Goal: Communication & Community: Answer question/provide support

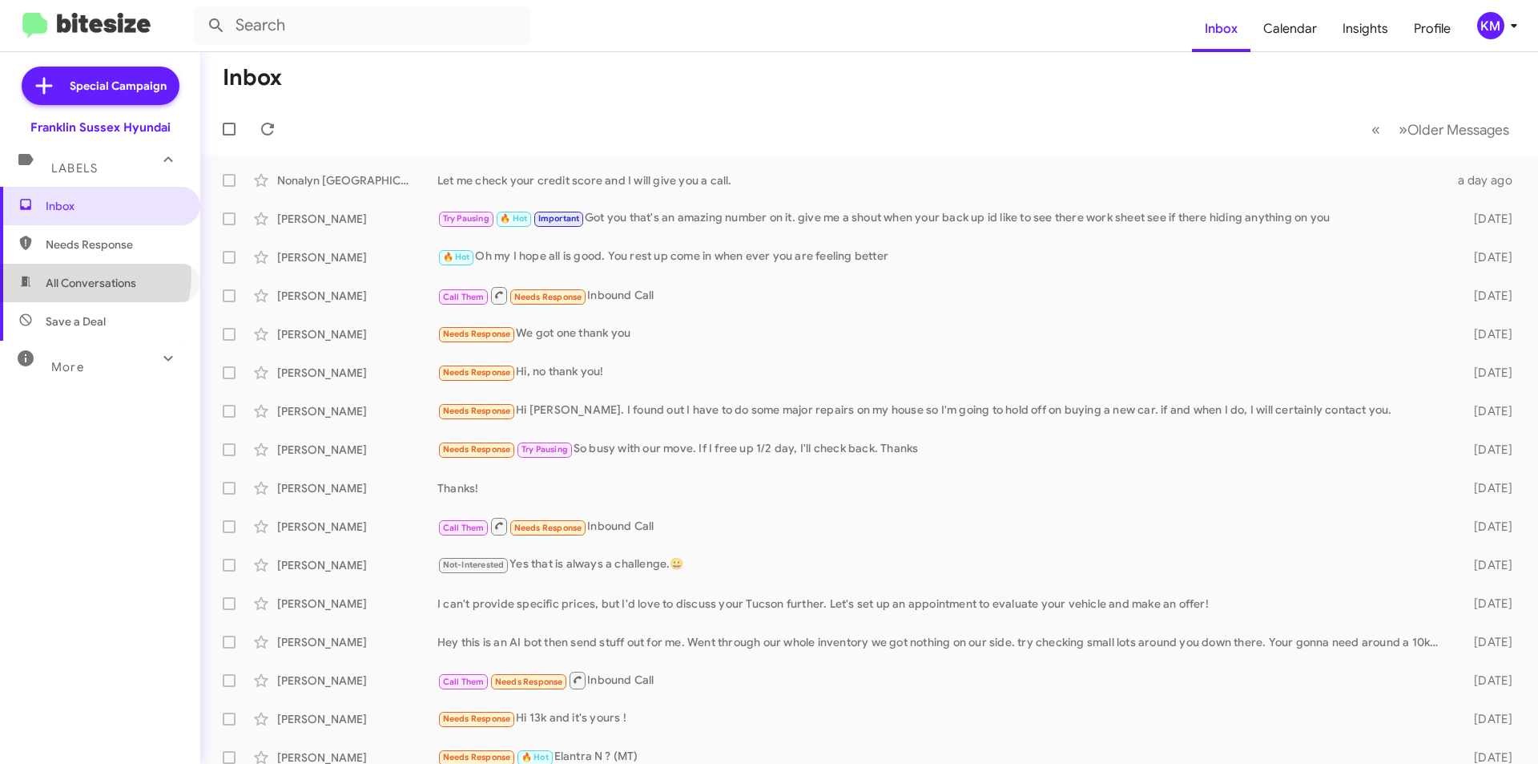
click at [94, 276] on span "All Conversations" at bounding box center [91, 283] width 91 height 16
type input "in:all-conversations"
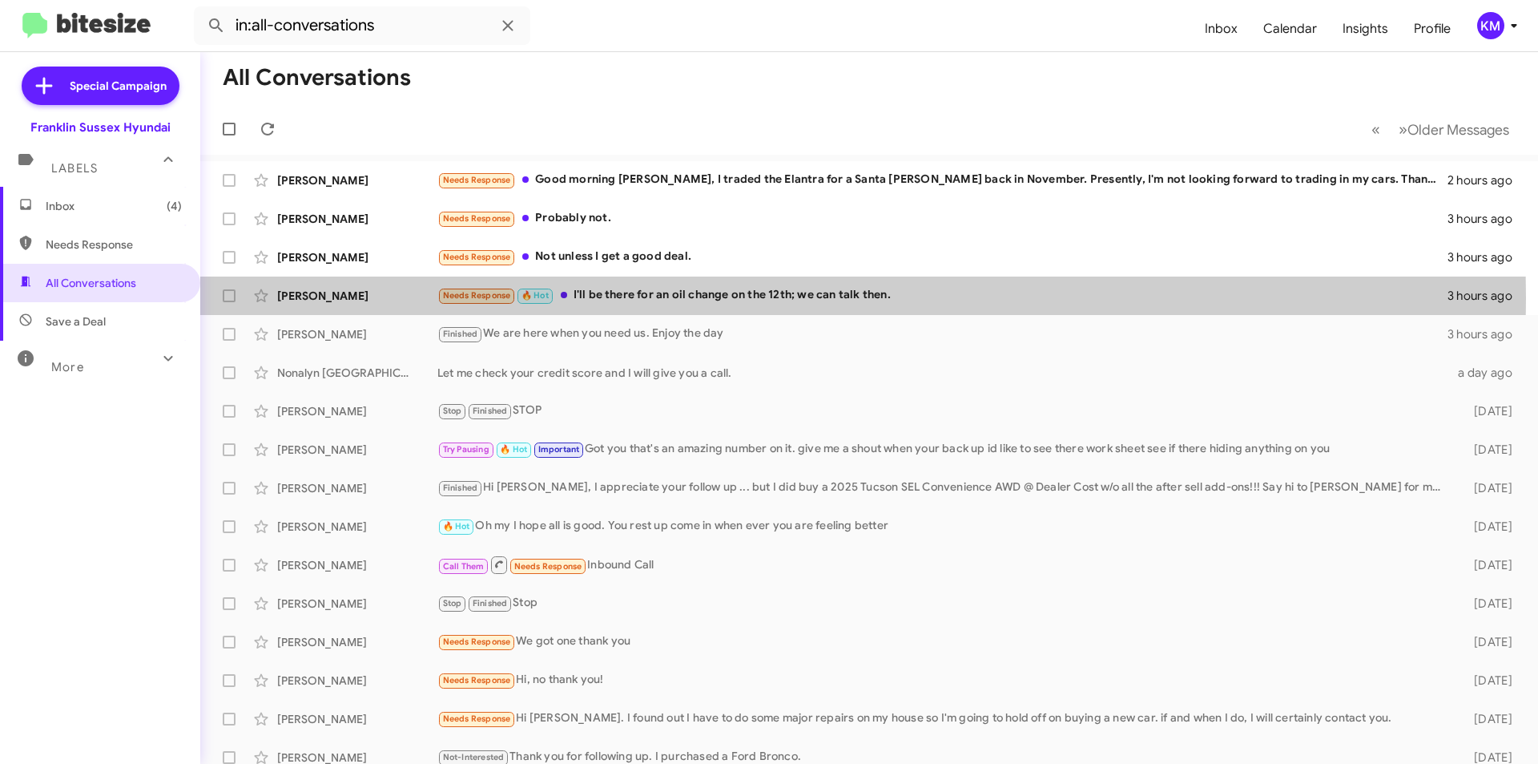
click at [649, 298] on div "Needs Response 🔥 Hot I'll be there for an oil change on the 12th; we can talk t…" at bounding box center [942, 295] width 1010 height 18
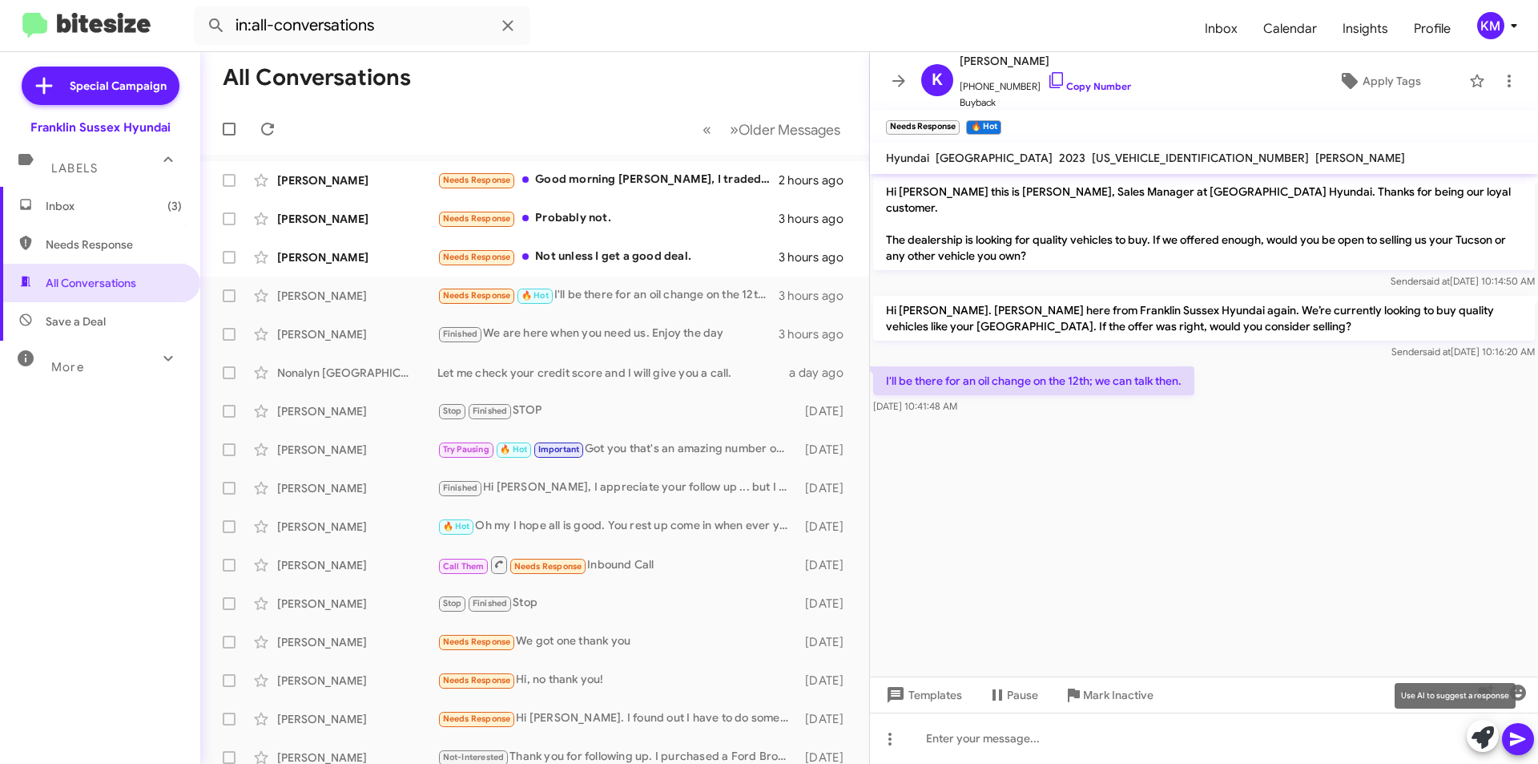
click at [1485, 740] on icon at bounding box center [1483, 737] width 22 height 22
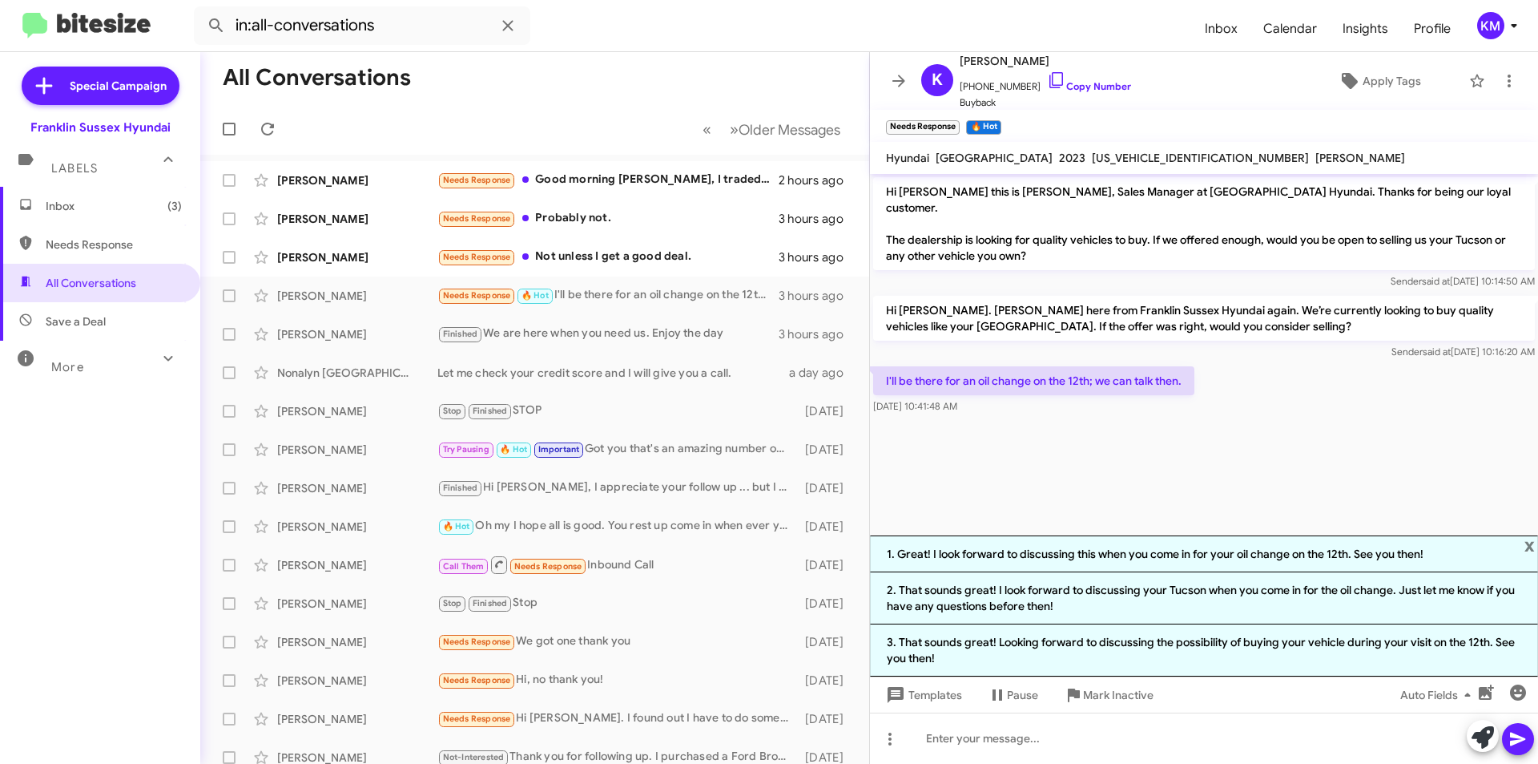
click at [1154, 602] on li "2. That sounds great! I look forward to discussing your Tucson when you come in…" at bounding box center [1204, 598] width 668 height 52
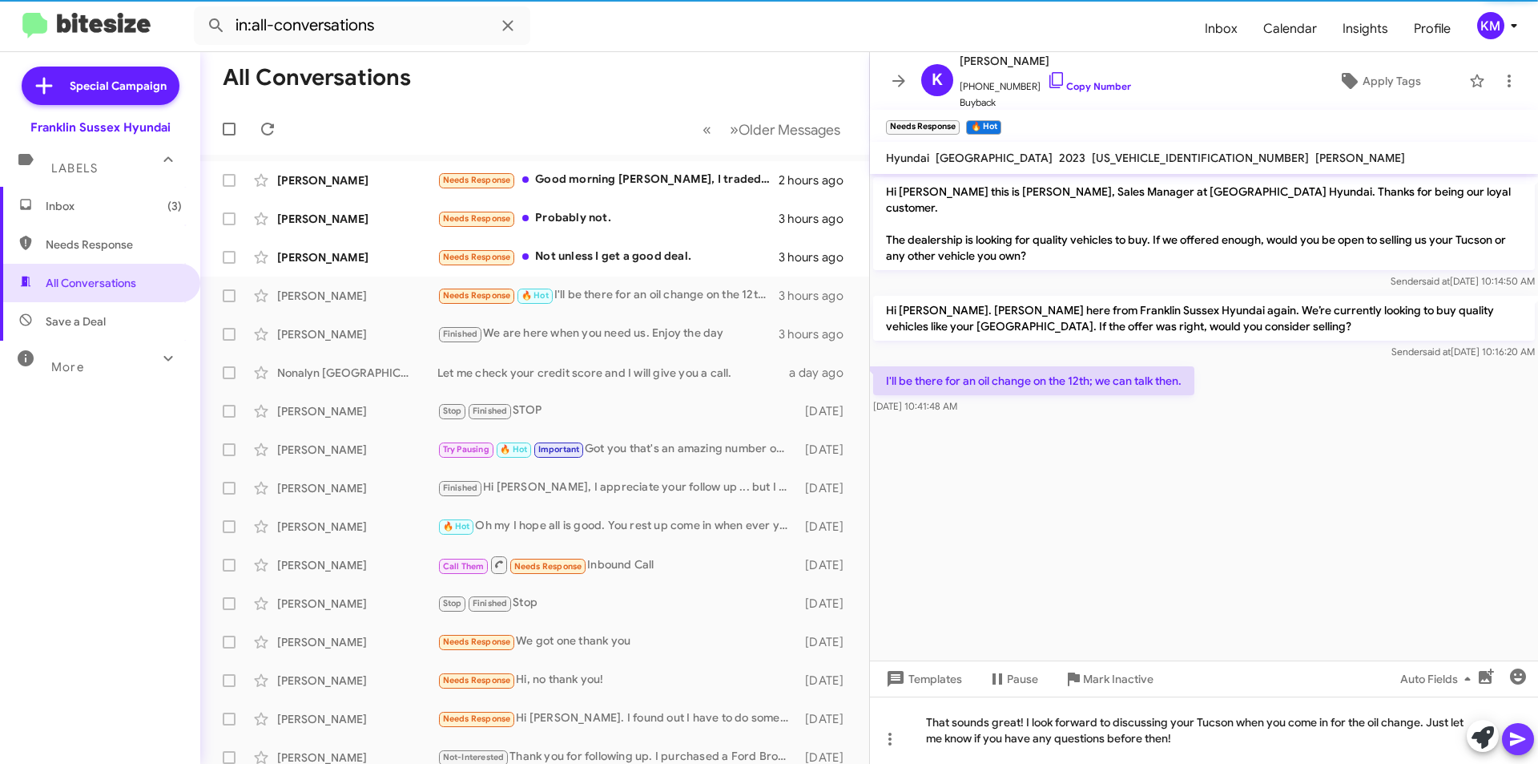
click at [1512, 744] on icon at bounding box center [1517, 739] width 15 height 14
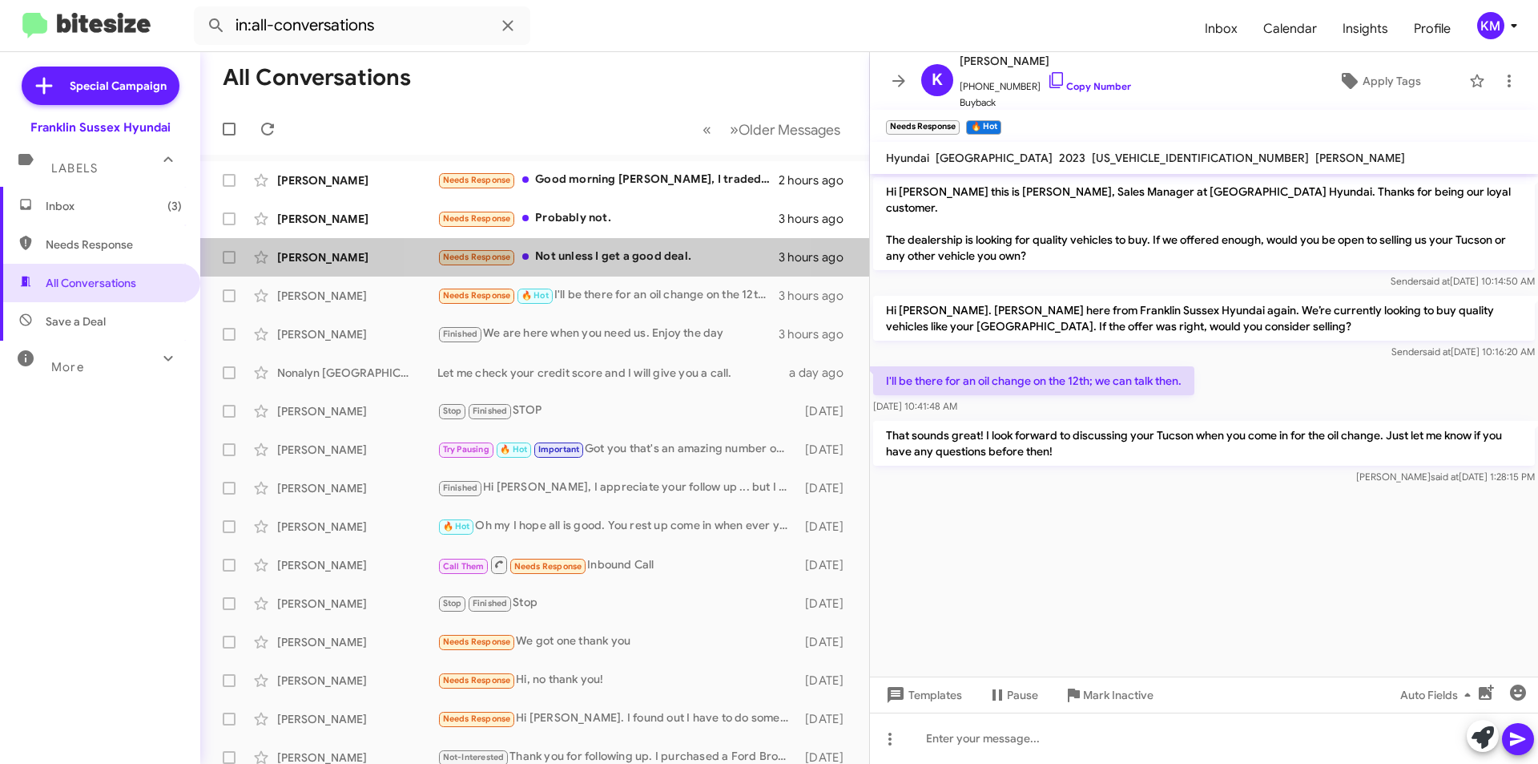
click at [622, 260] on div "Needs Response Not unless I get a good deal." at bounding box center [607, 257] width 341 height 18
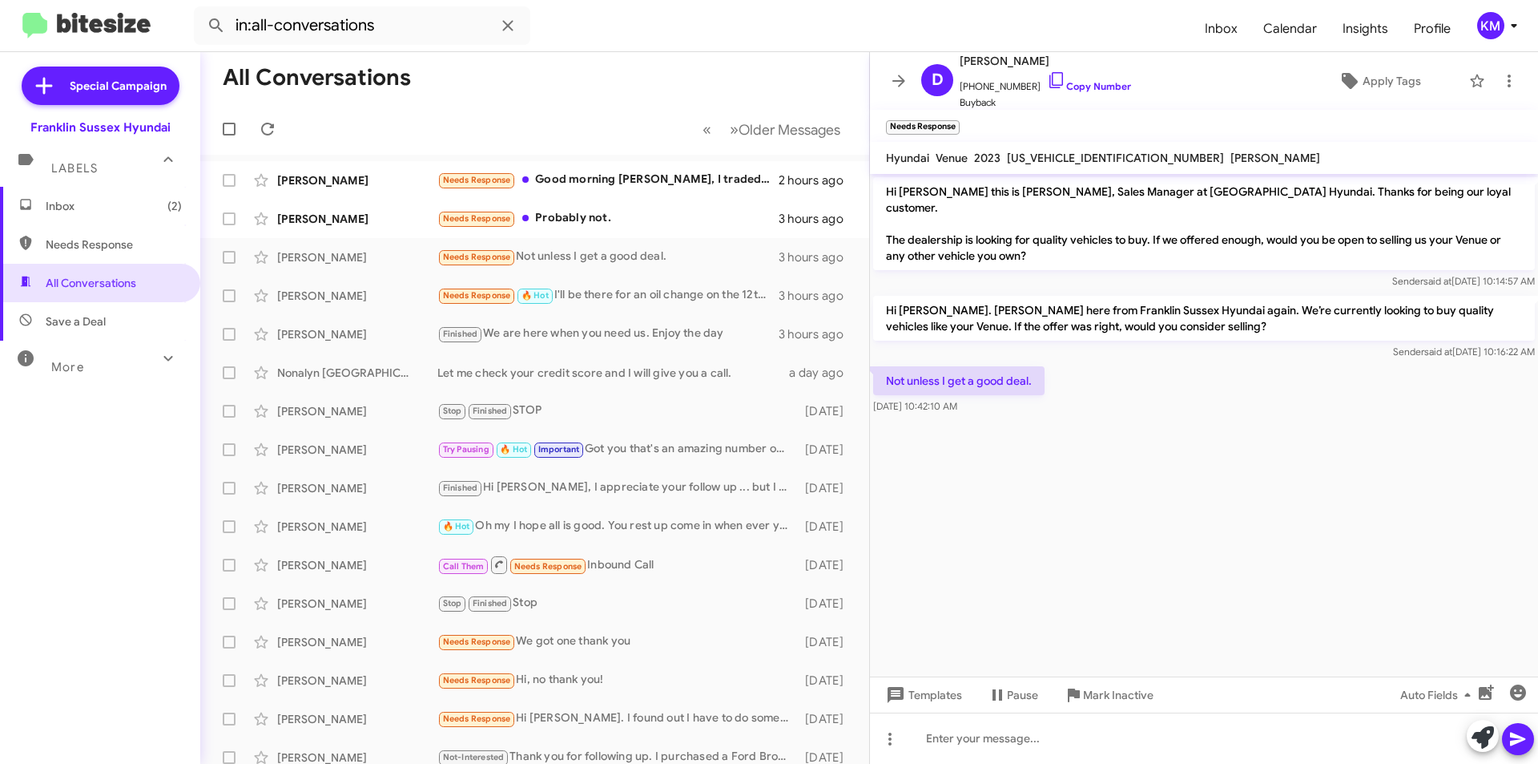
drag, startPoint x: 1053, startPoint y: 54, endPoint x: 1001, endPoint y: 64, distance: 52.2
click at [1001, 64] on span "[PERSON_NAME]" at bounding box center [1045, 60] width 171 height 19
copy span "[PERSON_NAME]"
click at [1489, 721] on span at bounding box center [1483, 736] width 22 height 35
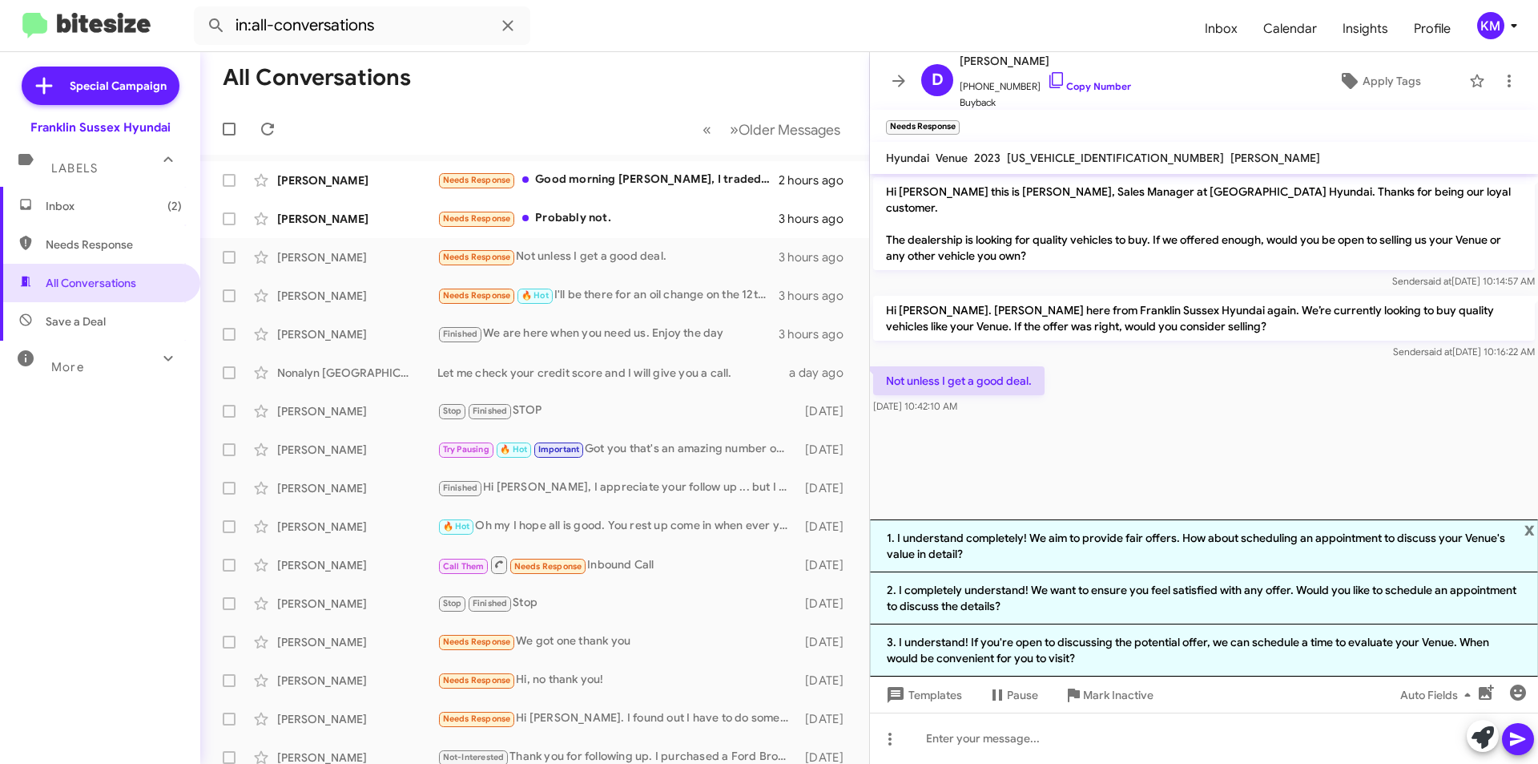
click at [1126, 601] on li "2. I completely understand! We want to ensure you feel satisfied with any offer…" at bounding box center [1204, 598] width 668 height 52
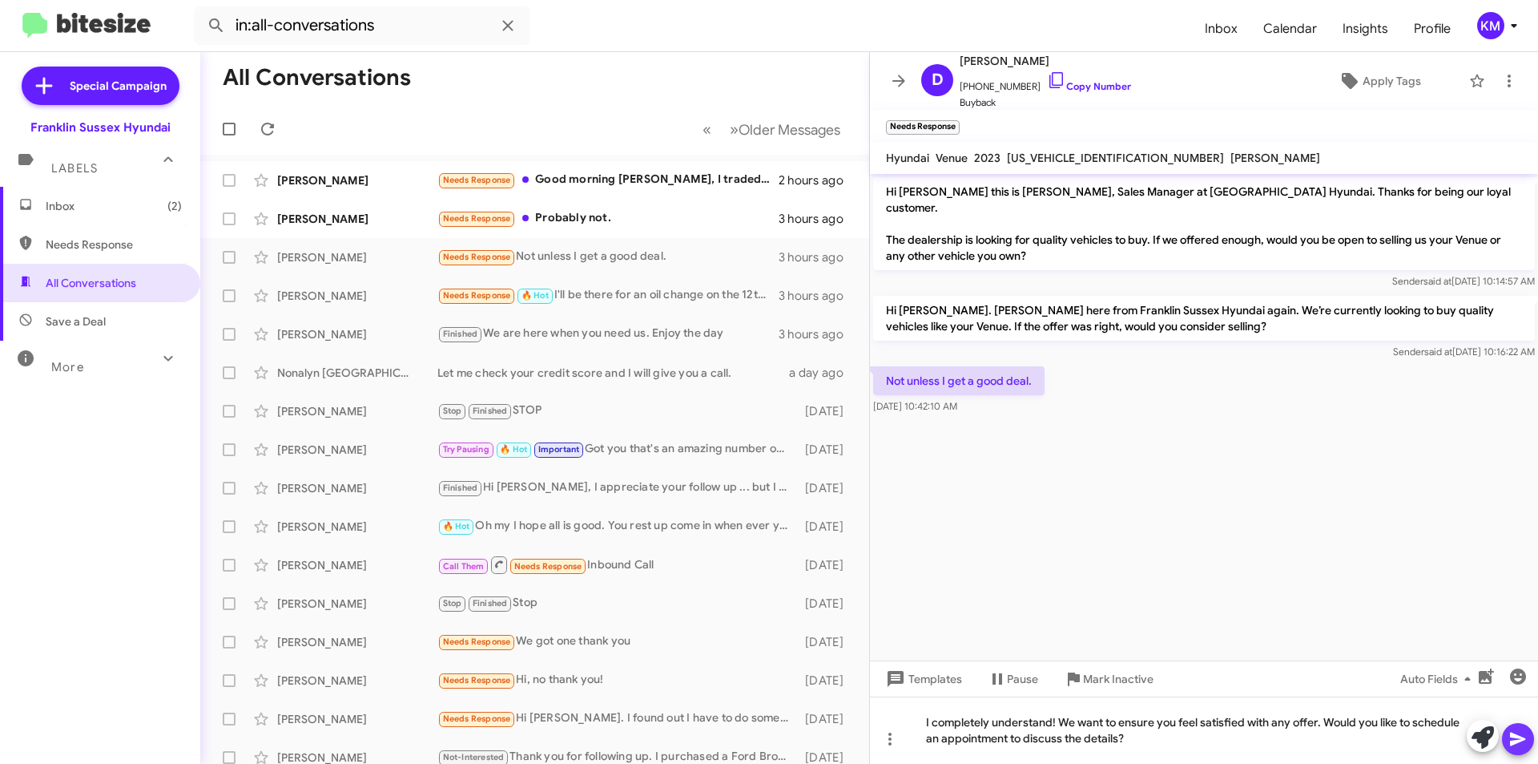
click at [1518, 739] on icon at bounding box center [1518, 738] width 19 height 19
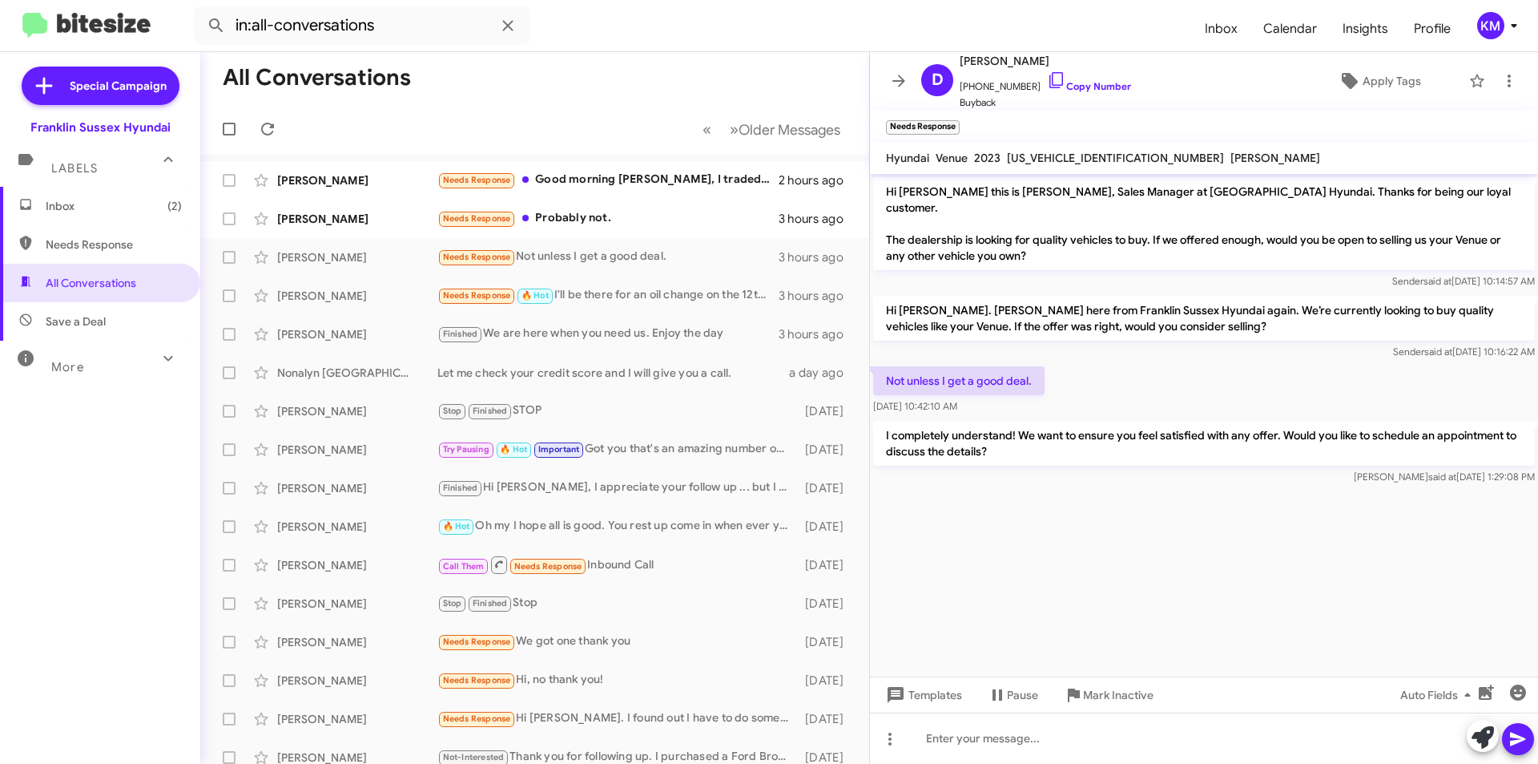
click at [582, 185] on div "Needs Response Good morning [PERSON_NAME], I traded the Elantra for a Santa [PE…" at bounding box center [607, 180] width 341 height 18
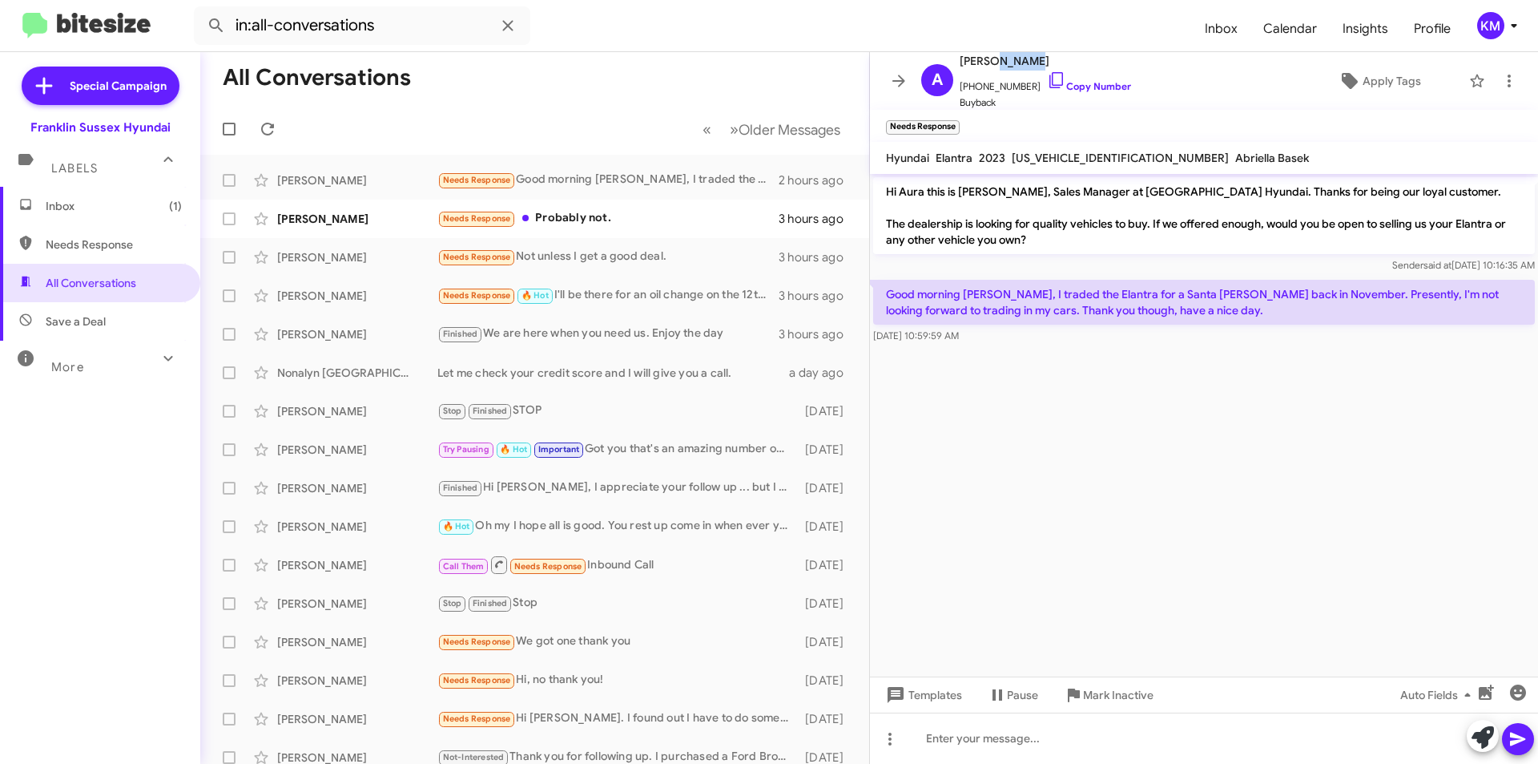
drag, startPoint x: 1034, startPoint y: 65, endPoint x: 989, endPoint y: 62, distance: 45.8
click at [989, 62] on span "[PERSON_NAME]" at bounding box center [1045, 60] width 171 height 19
copy span "[PERSON_NAME]"
click at [1484, 736] on icon at bounding box center [1483, 737] width 22 height 22
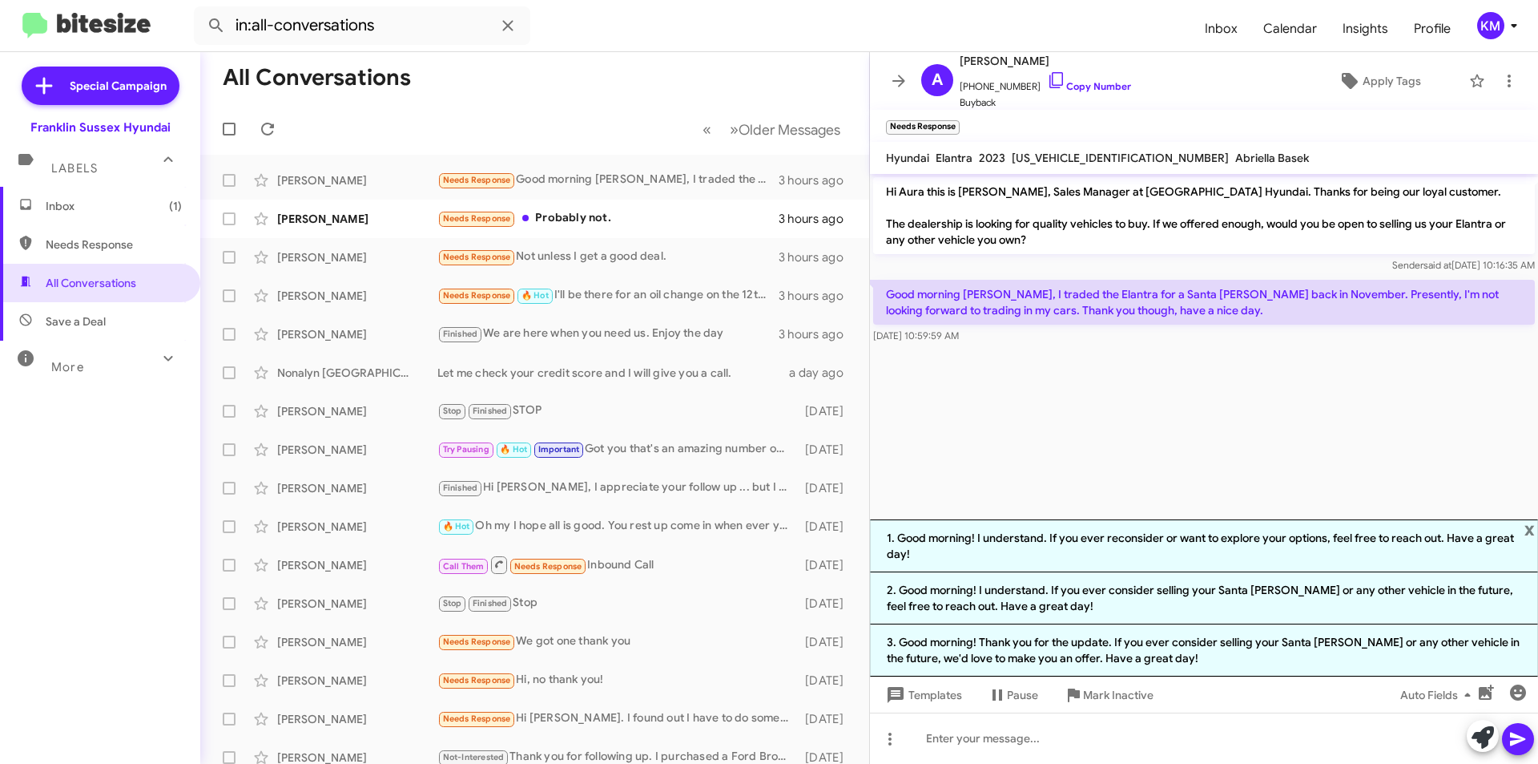
click at [1082, 602] on li "2. Good morning! I understand. If you ever consider selling your Santa [PERSON_…" at bounding box center [1204, 598] width 668 height 52
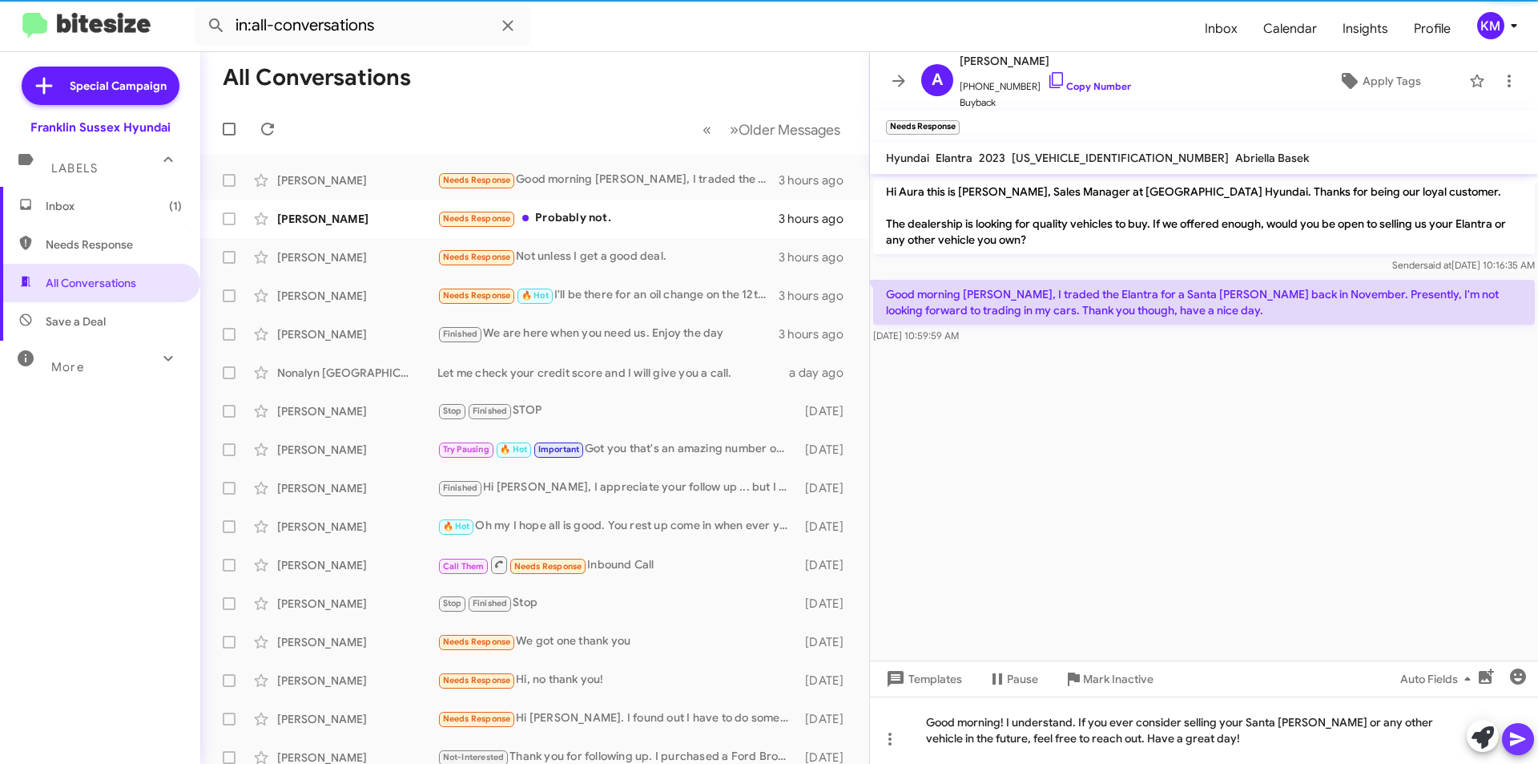
click at [1514, 735] on icon at bounding box center [1517, 739] width 15 height 14
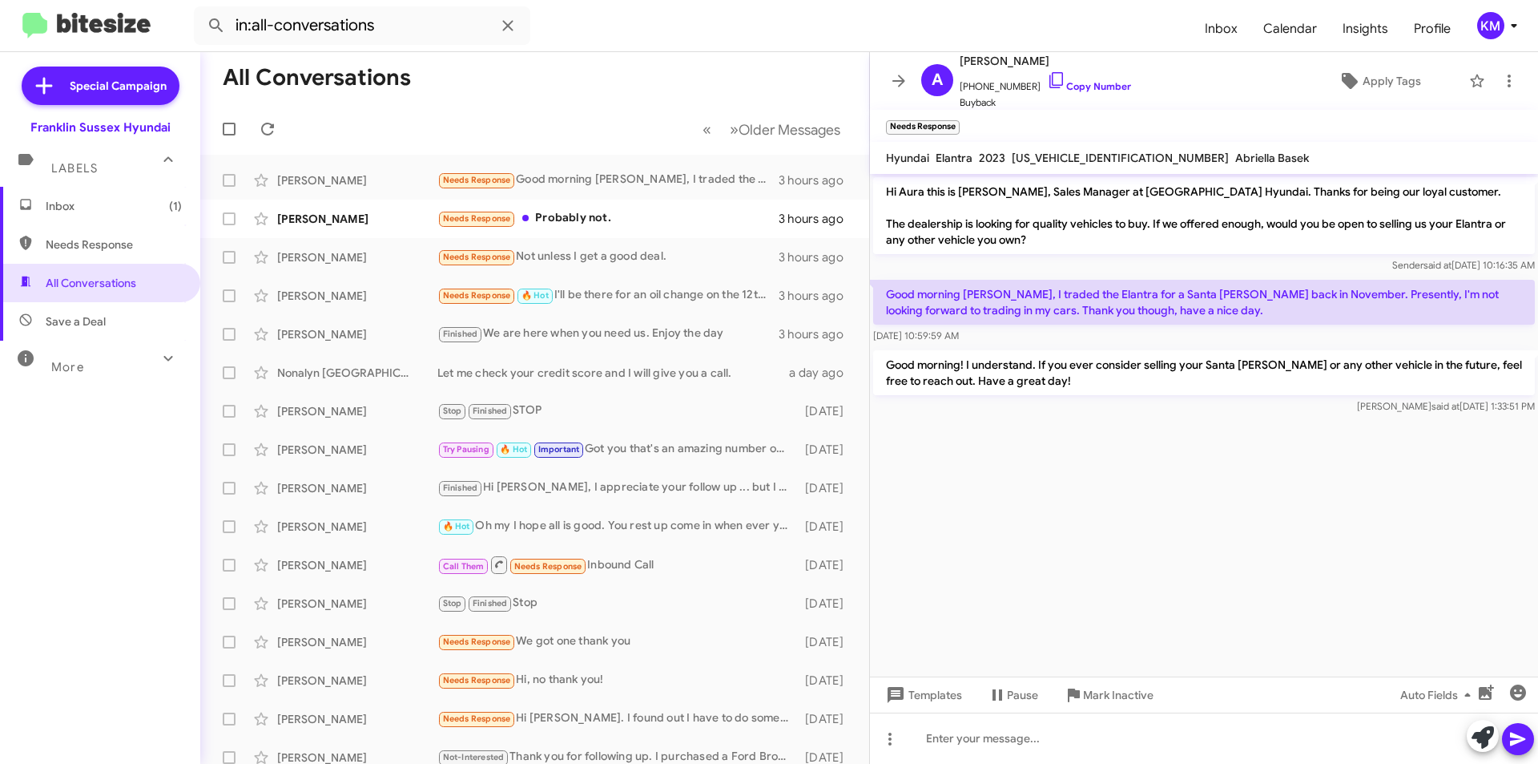
click at [557, 216] on div "Needs Response Probably not." at bounding box center [607, 218] width 341 height 18
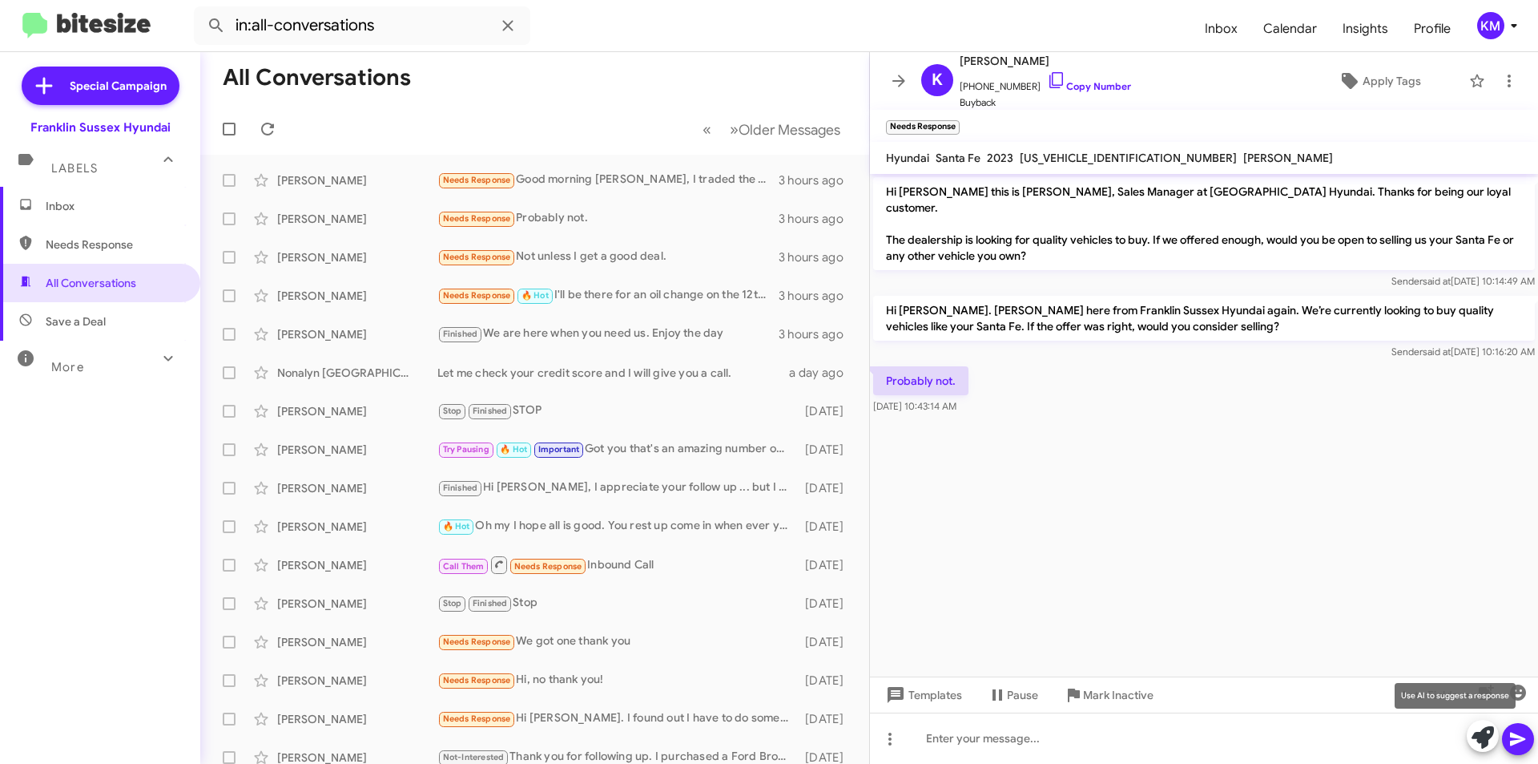
click at [1479, 734] on icon at bounding box center [1483, 737] width 22 height 22
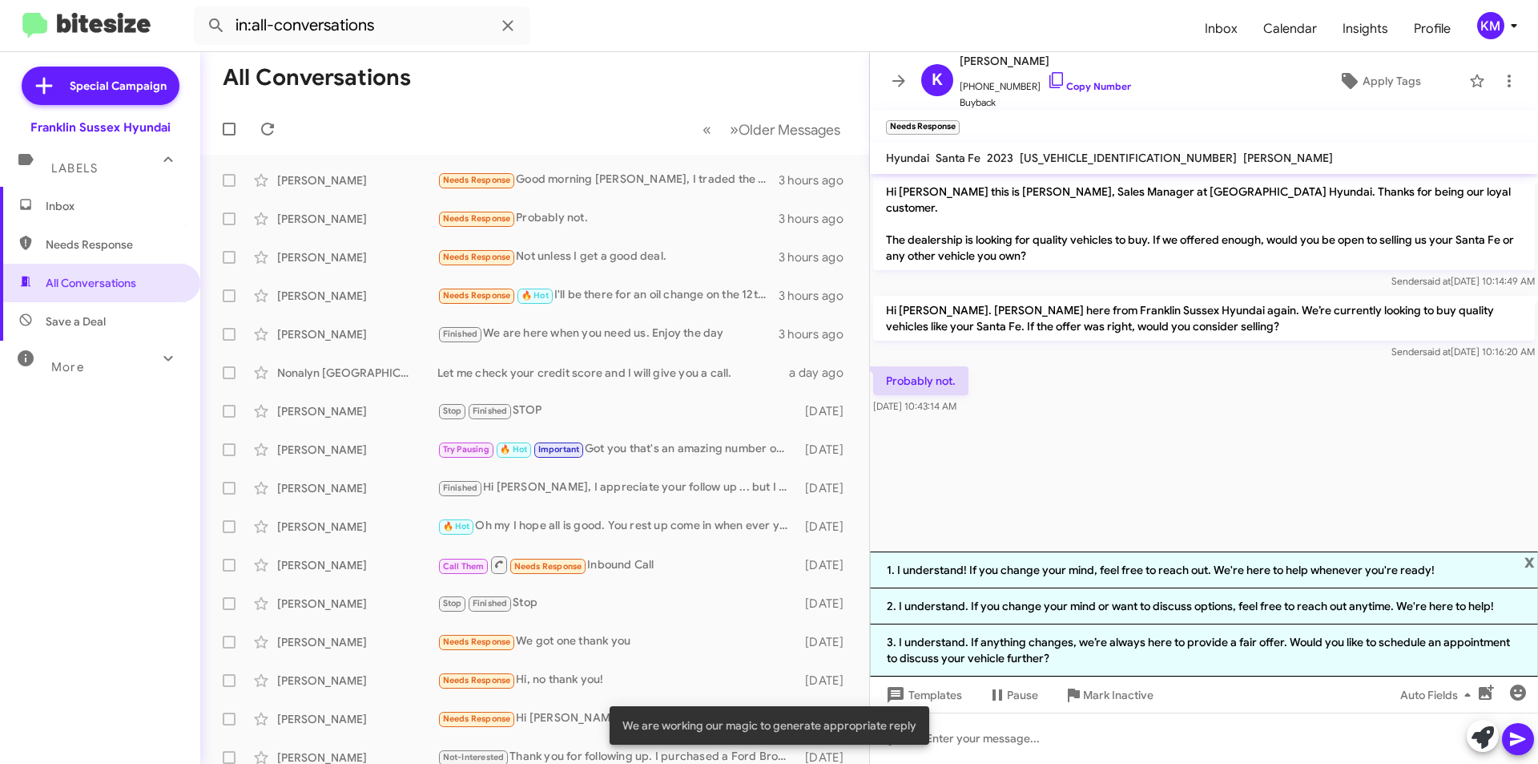
click at [1089, 608] on li "2. I understand. If you change your mind or want to discuss options, feel free …" at bounding box center [1204, 606] width 668 height 36
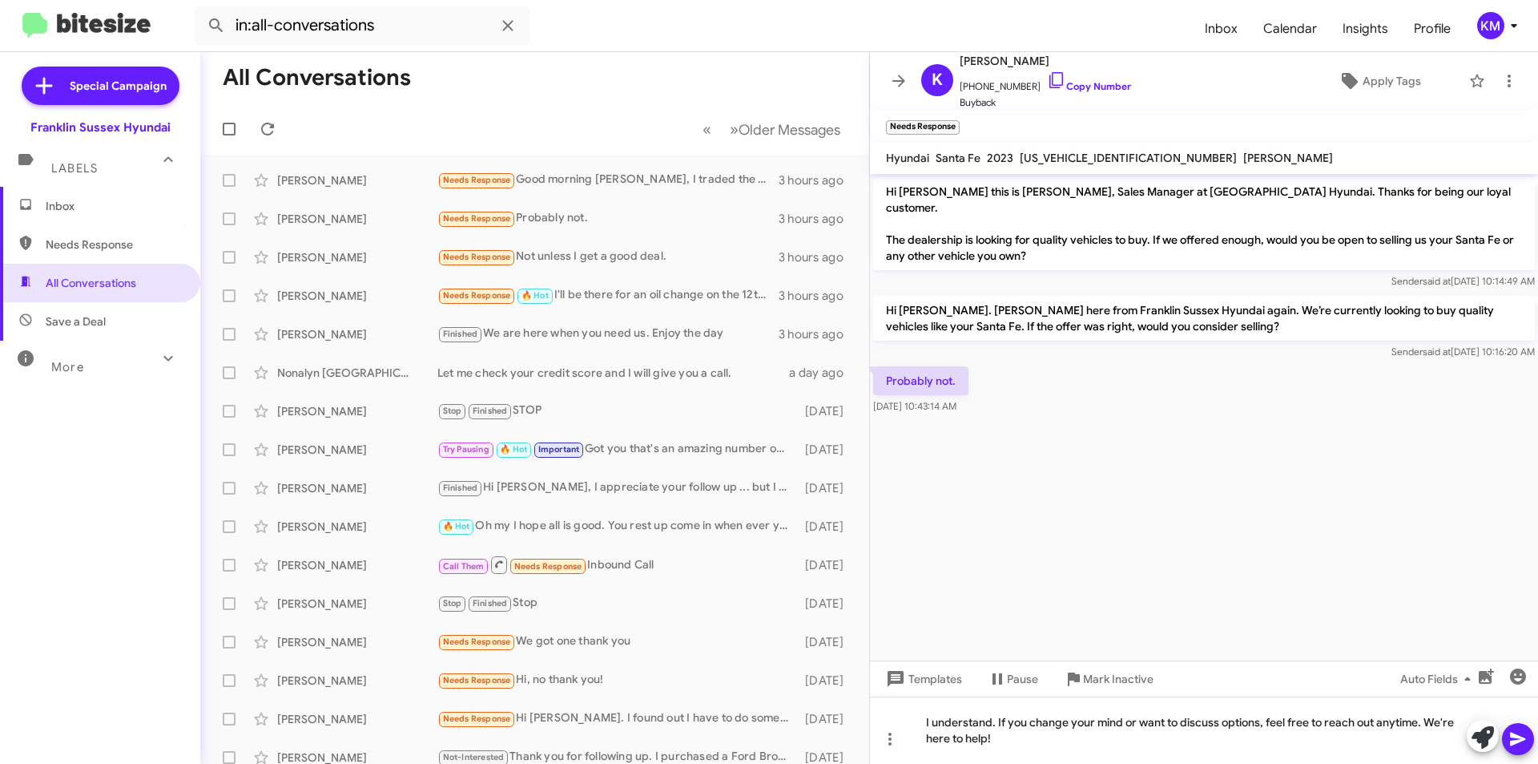
click at [1508, 739] on button at bounding box center [1518, 739] width 32 height 32
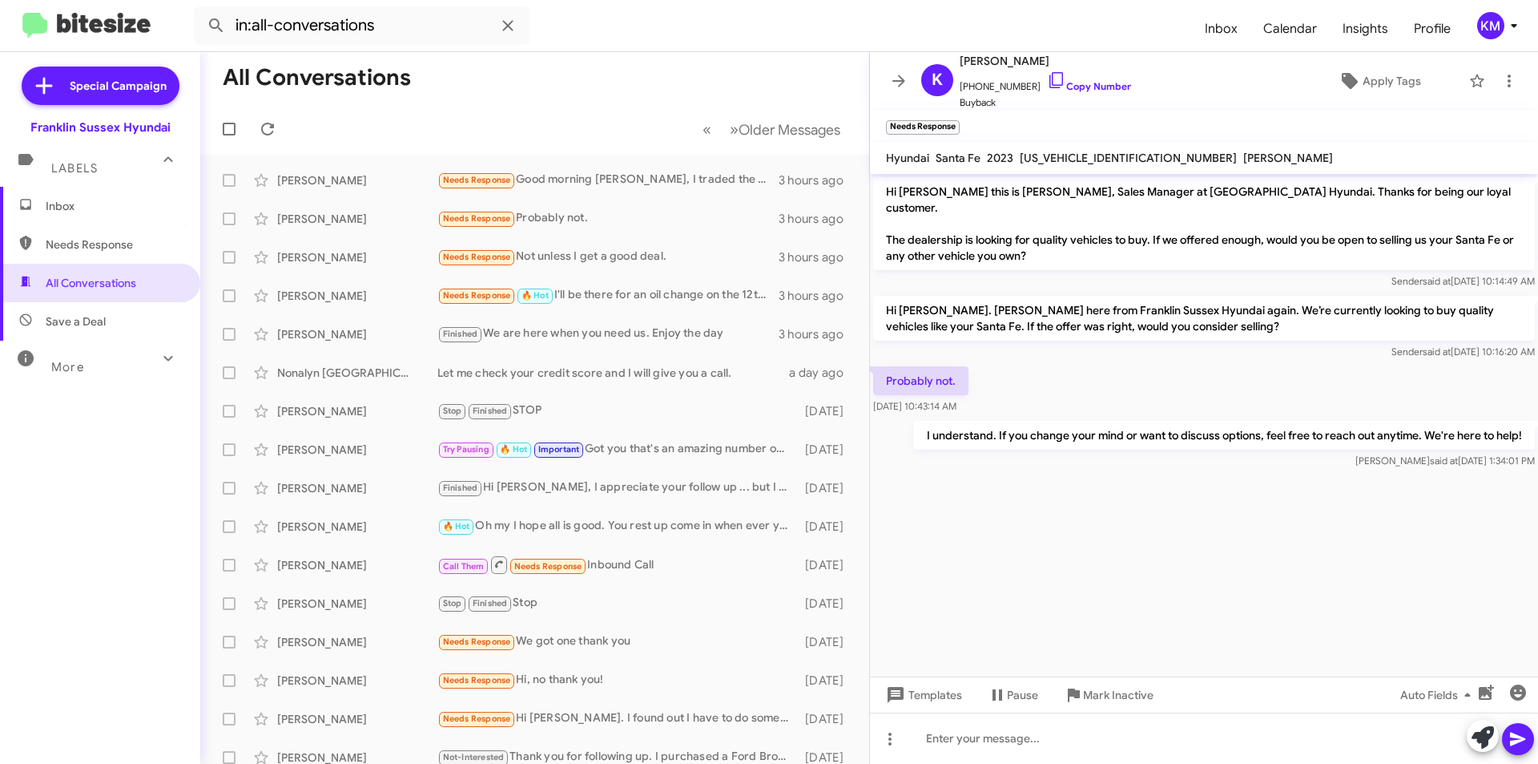
click at [551, 255] on div "Needs Response Not unless I get a good deal." at bounding box center [607, 257] width 341 height 18
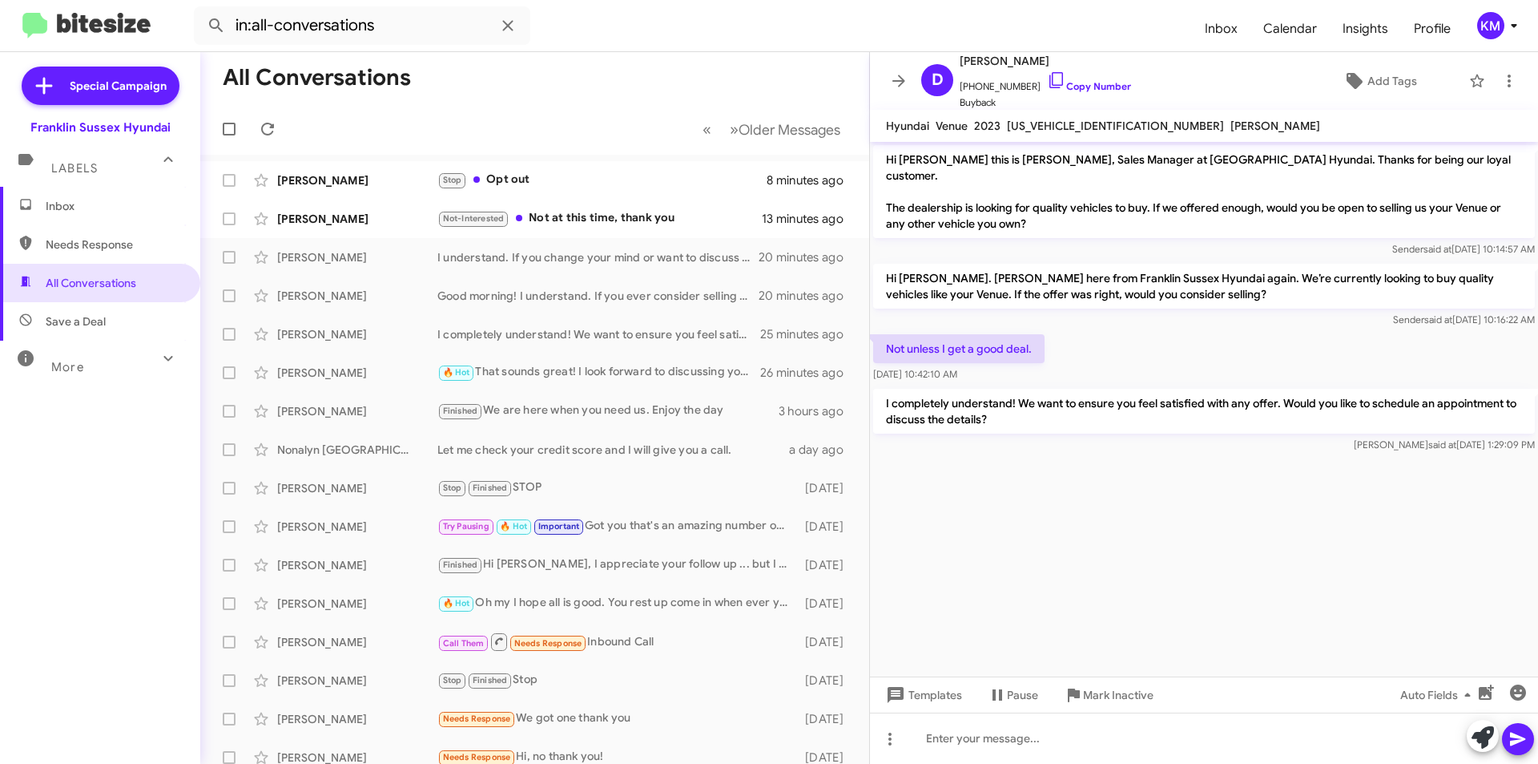
click at [537, 181] on div "Stop Opt out" at bounding box center [601, 180] width 329 height 18
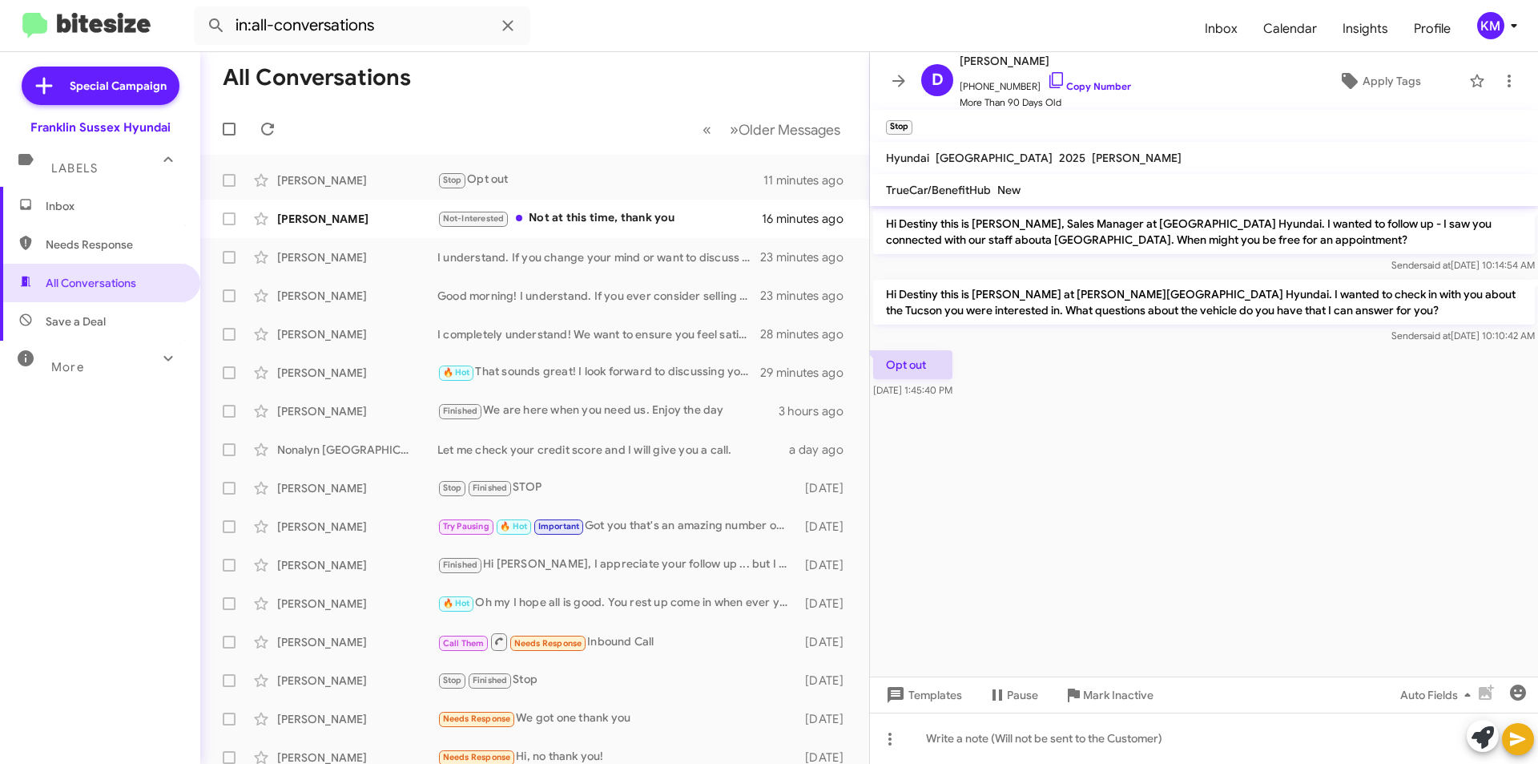
click at [619, 227] on div "Not-Interested Not at this time, thank you" at bounding box center [599, 218] width 324 height 18
